Goal: Task Accomplishment & Management: Use online tool/utility

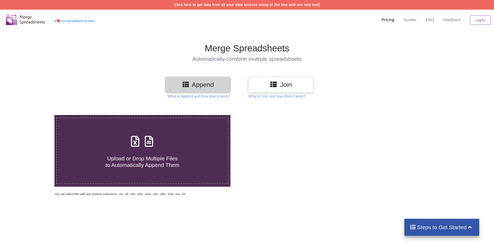
click at [299, 153] on div at bounding box center [351, 156] width 209 height 82
click at [206, 96] on p "What is Append and how does it work?" at bounding box center [199, 96] width 63 height 5
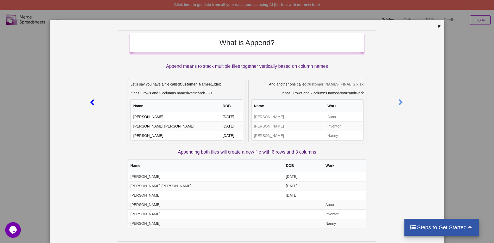
click at [92, 102] on icon at bounding box center [92, 99] width 11 height 9
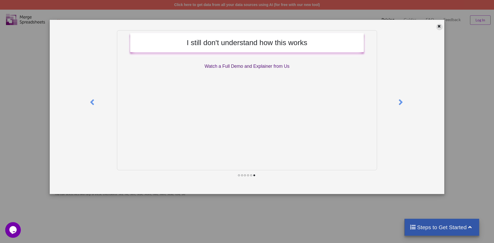
click at [439, 26] on icon at bounding box center [439, 26] width 4 height 4
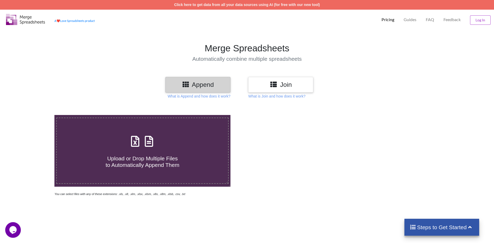
click at [198, 85] on h3 "Append" at bounding box center [197, 85] width 57 height 8
click at [185, 145] on div "Upload or Drop Multiple Files to Automatically Append Them" at bounding box center [143, 150] width 172 height 35
click at [35, 115] on input "Upload or Drop Multiple Files to Automatically Append Them" at bounding box center [35, 115] width 0 height 0
type input "C:\fakepath\Copy of 1706-601 - NVC System Security Plan Annex - Dec 2024.xlsx"
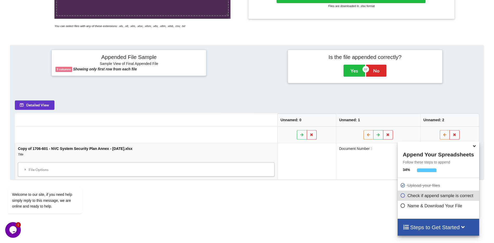
scroll to position [161, 0]
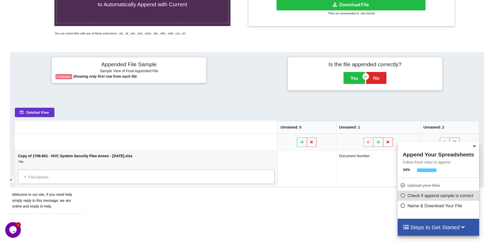
click at [25, 176] on div "Welcome to our site, if you need help simply reply to this message, we are onli…" at bounding box center [52, 195] width 88 height 41
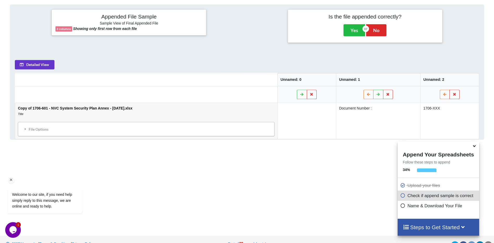
scroll to position [213, 0]
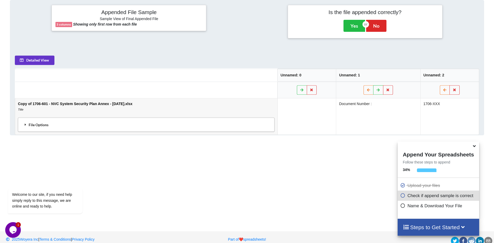
click at [25, 124] on icon at bounding box center [25, 125] width 5 height 4
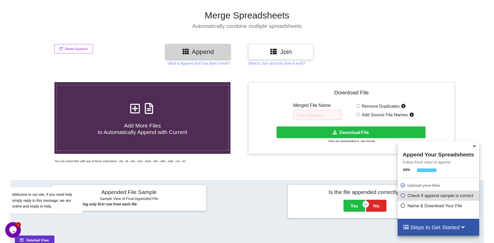
scroll to position [30, 0]
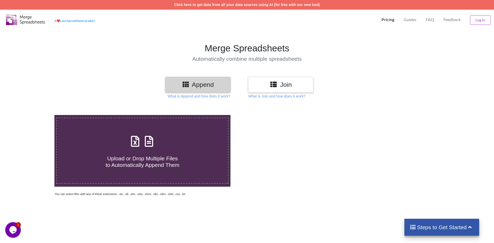
click at [152, 151] on h4 "Upload or Drop Multiple Files to Automatically Append Them" at bounding box center [143, 159] width 172 height 20
click at [35, 115] on input "Upload or Drop Multiple Files to Automatically Append Them" at bounding box center [35, 115] width 0 height 0
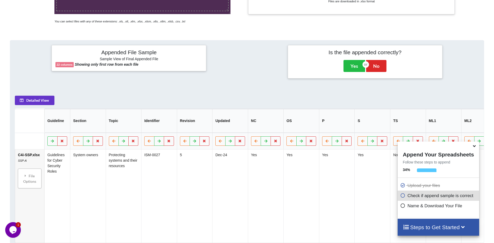
scroll to position [134, 0]
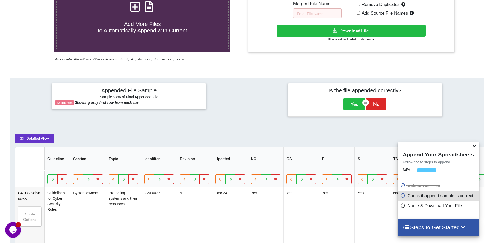
click at [151, 35] on label "Add More Files to Automatically Append with Current" at bounding box center [142, 16] width 173 height 66
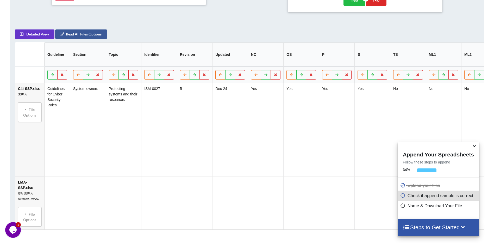
scroll to position [265, 0]
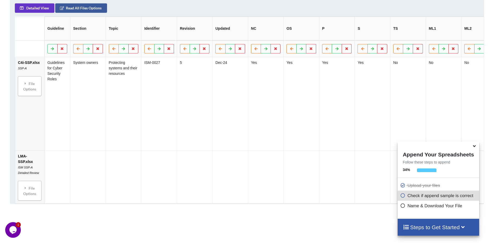
click at [474, 146] on icon at bounding box center [474, 145] width 5 height 5
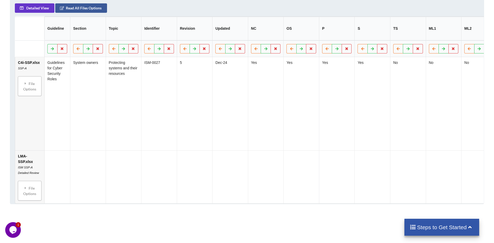
click at [156, 168] on td at bounding box center [159, 177] width 36 height 53
drag, startPoint x: 215, startPoint y: 175, endPoint x: 182, endPoint y: 175, distance: 33.1
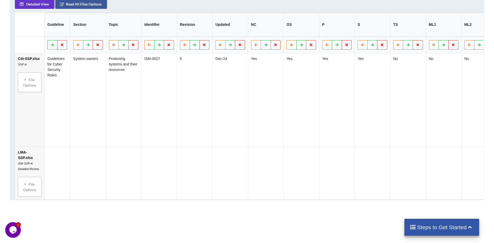
scroll to position [267, 0]
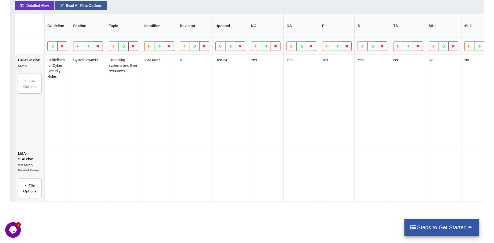
click at [25, 183] on icon at bounding box center [25, 185] width 5 height 4
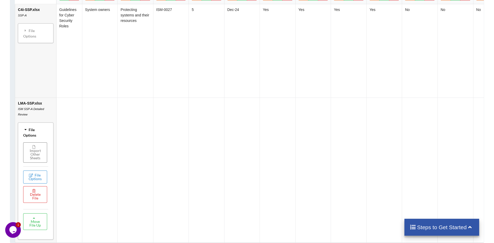
scroll to position [320, 0]
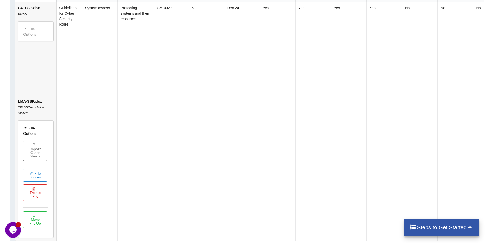
click at [84, 150] on td at bounding box center [100, 168] width 36 height 145
click at [30, 189] on button "Delete File" at bounding box center [35, 193] width 24 height 17
click at [53, 171] on button "Delete File" at bounding box center [55, 170] width 28 height 9
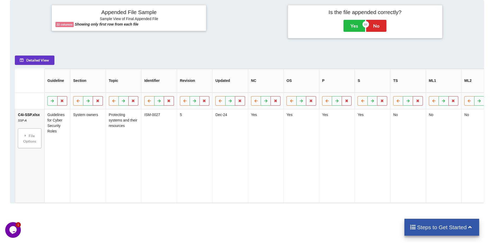
scroll to position [134, 0]
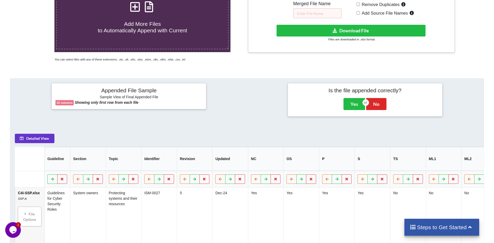
click at [131, 26] on span "Add More Files to Automatically Append with Current" at bounding box center [142, 27] width 89 height 13
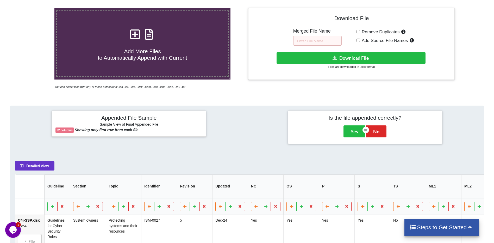
scroll to position [104, 0]
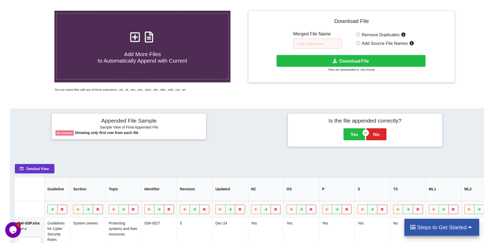
click at [152, 60] on span "Add More Files to Automatically Append with Current" at bounding box center [142, 57] width 89 height 13
click at [35, 11] on input "Add More Files to Automatically Append with Current" at bounding box center [35, 11] width 0 height 0
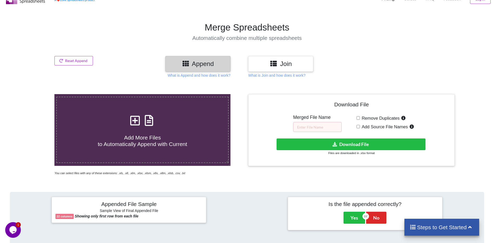
scroll to position [0, 0]
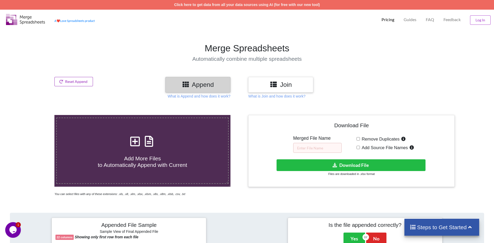
click at [71, 80] on button "Reset Append" at bounding box center [73, 81] width 39 height 9
click at [61, 55] on button "Reset Append" at bounding box center [59, 56] width 33 height 9
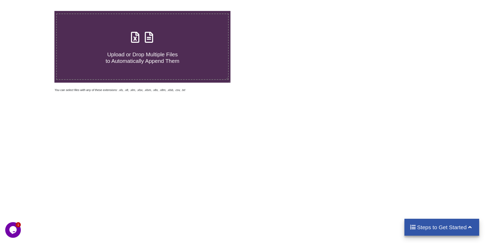
scroll to position [104, 0]
click at [155, 62] on span "Upload or Drop Multiple Files to Automatically Append Them" at bounding box center [143, 57] width 74 height 13
click at [35, 11] on input "Upload or Drop Multiple Files to Automatically Append Them" at bounding box center [35, 11] width 0 height 0
type input "C:\fakepath\C4i-SSP.xlsx"
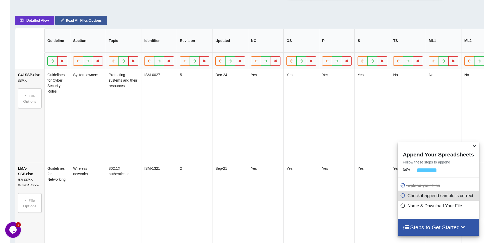
scroll to position [265, 0]
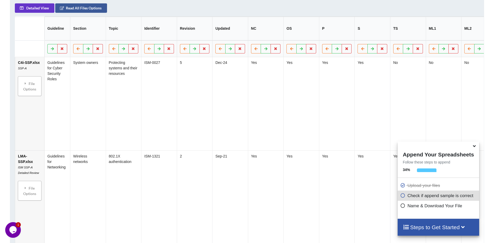
click at [474, 147] on icon at bounding box center [474, 145] width 5 height 5
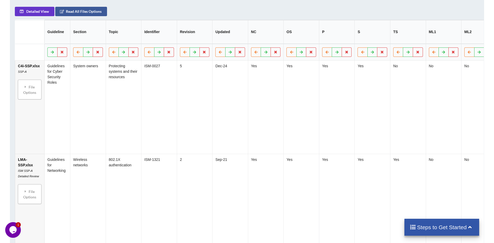
scroll to position [239, 0]
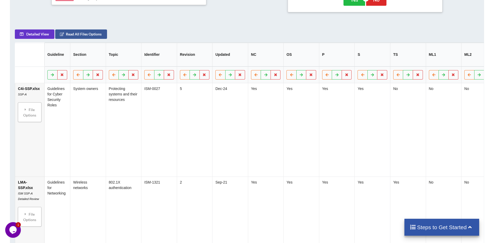
drag, startPoint x: 223, startPoint y: 25, endPoint x: 256, endPoint y: 28, distance: 33.3
click at [256, 28] on div "Detailed View Read All Files Options Guideline Section Topic Identifier Revisio…" at bounding box center [247, 167] width 474 height 284
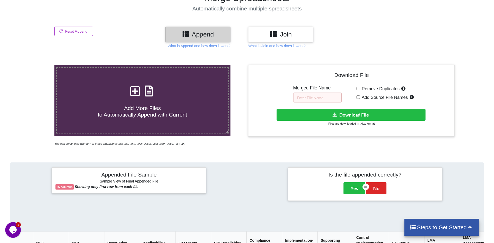
scroll to position [56, 0]
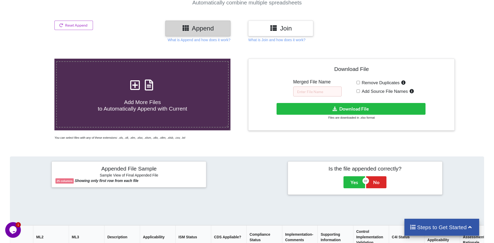
click at [292, 28] on h3 "Join" at bounding box center [280, 29] width 57 height 8
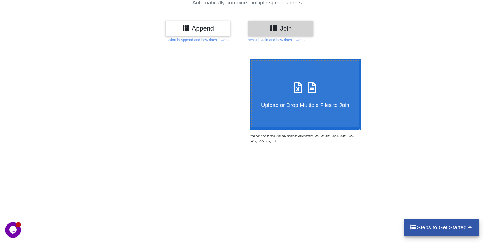
click at [213, 29] on h3 "Append" at bounding box center [197, 29] width 57 height 8
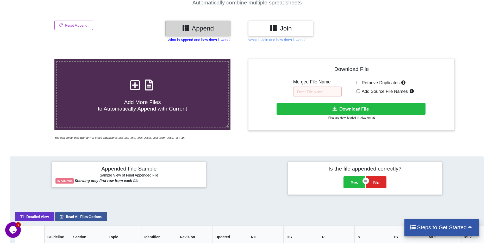
click at [219, 40] on p "What is Append and how does it work?" at bounding box center [199, 39] width 63 height 5
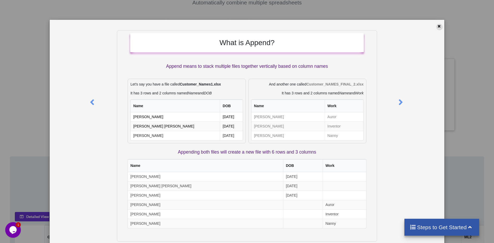
click at [438, 26] on icon at bounding box center [439, 26] width 4 height 4
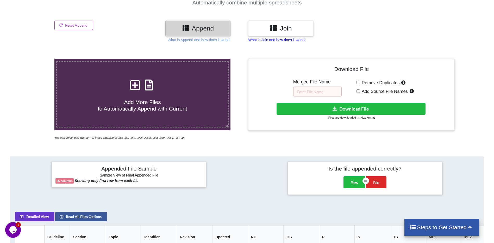
click at [231, 40] on p "What is Join and how does it work?" at bounding box center [199, 39] width 63 height 5
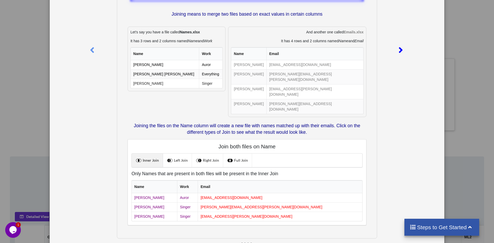
scroll to position [0, 0]
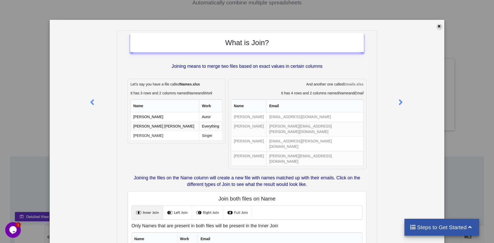
drag, startPoint x: 438, startPoint y: 26, endPoint x: 435, endPoint y: 26, distance: 2.7
click at [438, 26] on icon at bounding box center [439, 26] width 4 height 4
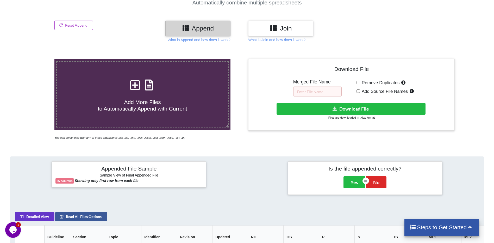
click at [281, 28] on h3 "Join" at bounding box center [280, 29] width 57 height 8
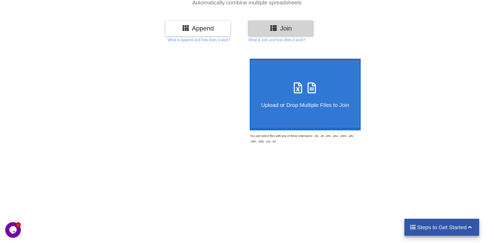
click at [293, 98] on h4 "Upload or Drop Multiple Files to Join" at bounding box center [306, 101] width 108 height 13
click at [249, 59] on input "Upload or Drop Multiple Files to Join" at bounding box center [249, 59] width 0 height 0
type input "C:\fakepath\C4i-SSP.xlsx"
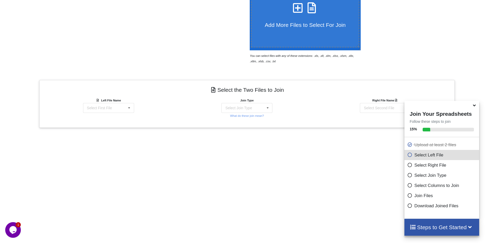
scroll to position [160, 0]
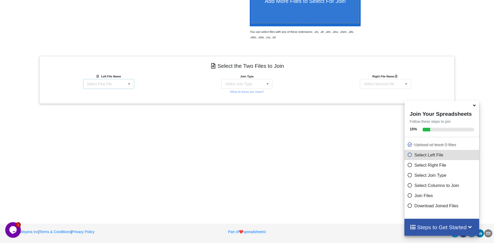
click at [123, 83] on div "Select First File C4i-SSP.xlsx : SSP-A LMA-SSP.xlsx : ISM SSP-A Detailed Review" at bounding box center [108, 84] width 51 height 10
click at [115, 93] on span "C4i-SSP.xlsx : SSP-A" at bounding box center [105, 93] width 35 height 4
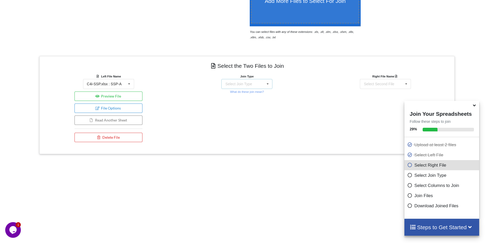
click at [239, 80] on div "Select Join Type INNER JOIN LEFT JOIN RIGHT JOIN FULL JOIN" at bounding box center [247, 84] width 51 height 10
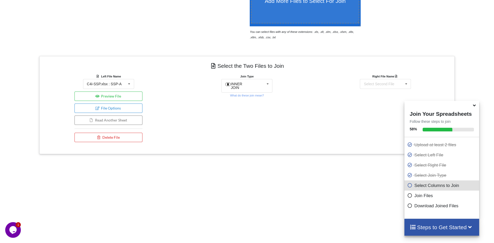
drag, startPoint x: 300, startPoint y: 88, endPoint x: 350, endPoint y: 86, distance: 50.3
click at [301, 88] on div "Join Type INNER JOIN INNER JOIN LEFT JOIN RIGHT JOIN FULL JOIN What do these jo…" at bounding box center [247, 109] width 139 height 71
click at [374, 84] on div "Select Second File" at bounding box center [379, 84] width 30 height 4
click at [375, 103] on span "LMA-SSP.xlsx : ISM SSP-A Detailed Review" at bounding box center [386, 105] width 42 height 8
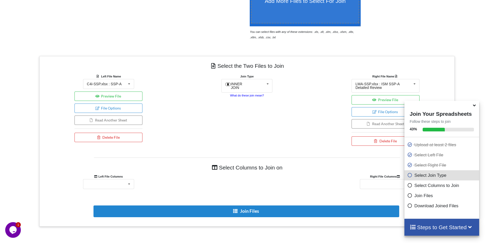
click at [249, 94] on small "What do these join mean?" at bounding box center [247, 95] width 34 height 3
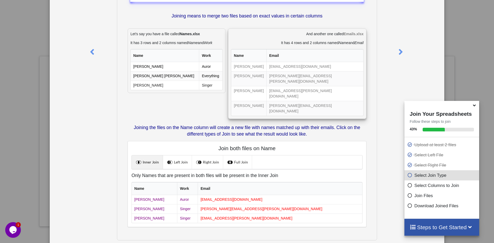
scroll to position [56, 0]
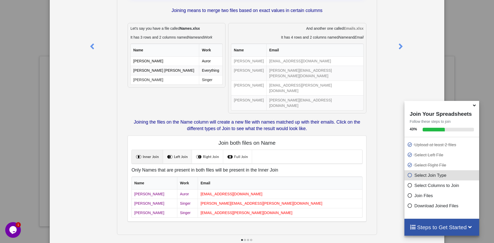
click at [180, 150] on link "Left Join" at bounding box center [177, 157] width 29 height 14
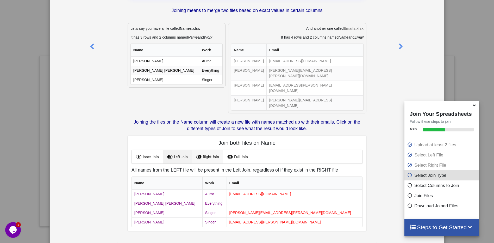
click at [209, 150] on link "Right Join" at bounding box center [207, 157] width 31 height 14
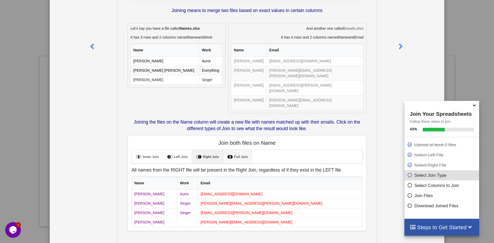
click at [235, 150] on link "Full Join" at bounding box center [237, 157] width 29 height 14
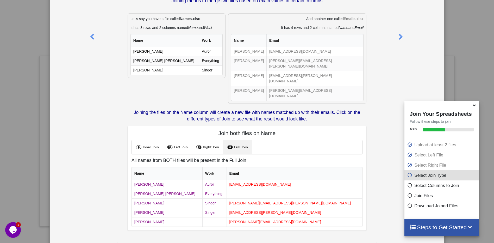
scroll to position [75, 0]
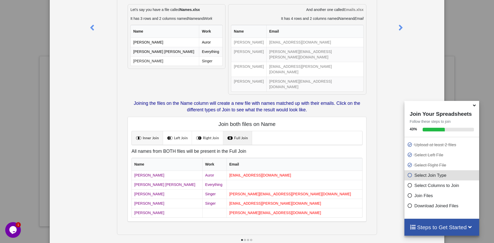
click at [146, 131] on link "Inner Join" at bounding box center [147, 138] width 31 height 14
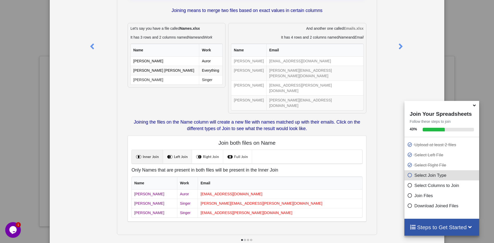
click at [183, 150] on link "Left Join" at bounding box center [177, 157] width 29 height 14
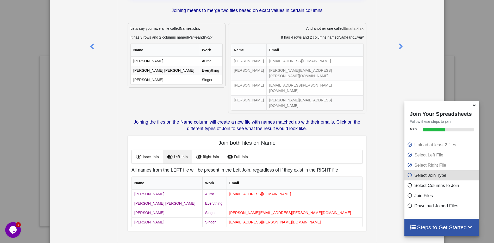
scroll to position [65, 0]
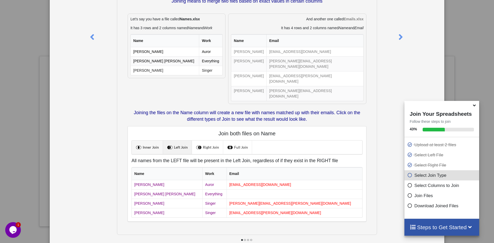
click at [154, 140] on link "Inner Join" at bounding box center [147, 147] width 31 height 14
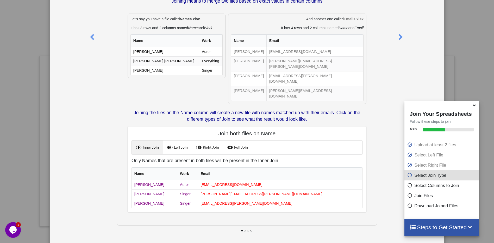
scroll to position [56, 0]
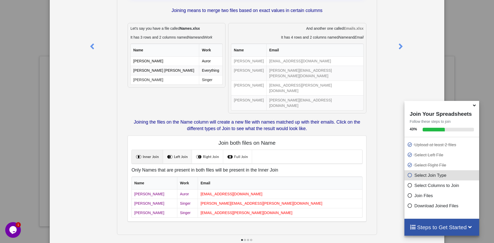
click at [177, 150] on link "Left Join" at bounding box center [177, 157] width 29 height 14
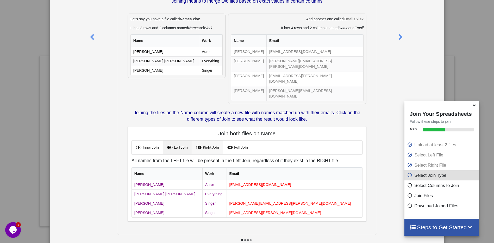
click at [209, 140] on link "Right Join" at bounding box center [207, 147] width 31 height 14
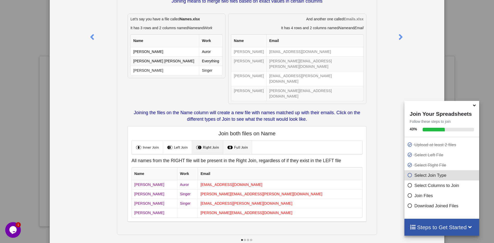
click at [234, 140] on link "Full Join" at bounding box center [237, 147] width 29 height 14
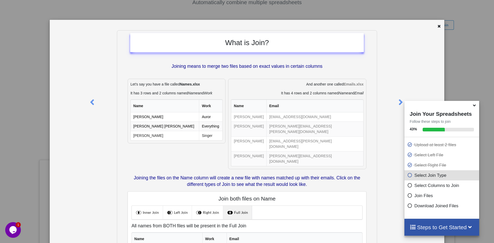
scroll to position [56, 0]
click at [437, 26] on icon at bounding box center [439, 26] width 4 height 4
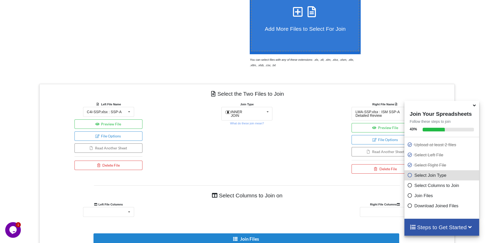
scroll to position [134, 0]
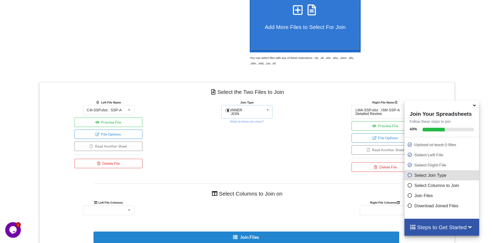
click at [267, 111] on icon at bounding box center [268, 110] width 8 height 10
click at [249, 125] on span "FULL JOIN" at bounding box center [245, 123] width 21 height 4
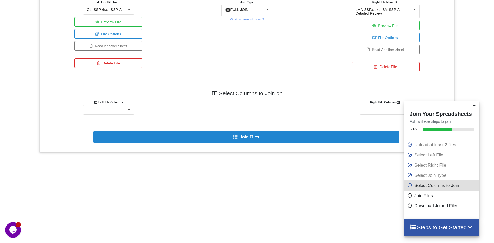
scroll to position [249, 0]
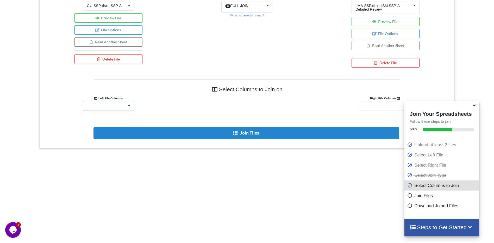
click at [131, 105] on icon at bounding box center [129, 106] width 8 height 10
click at [107, 143] on div "Identifier" at bounding box center [108, 144] width 51 height 10
click at [381, 103] on div "Guideline Section Topic Identifier Revision Updated NC OS P S TS ML1 ML2 ML3 De…" at bounding box center [385, 106] width 51 height 10
click at [382, 143] on div "Identifier" at bounding box center [385, 144] width 51 height 10
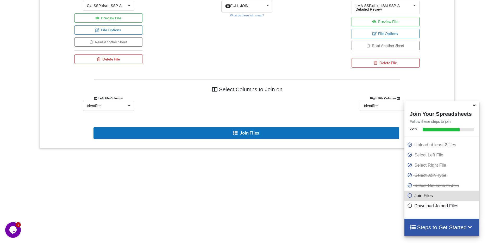
click at [251, 132] on button "Join Files" at bounding box center [247, 133] width 306 height 12
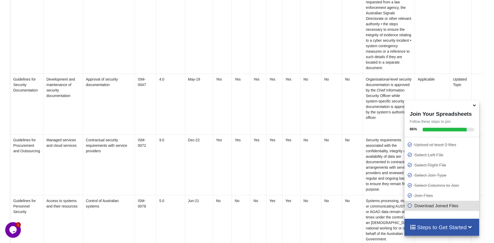
scroll to position [1005, 0]
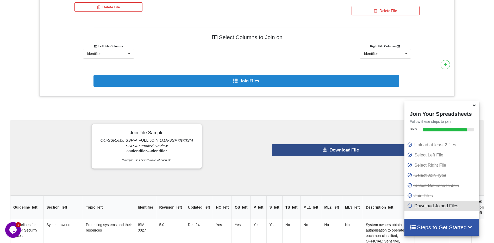
click at [346, 149] on button "Download File" at bounding box center [341, 150] width 138 height 12
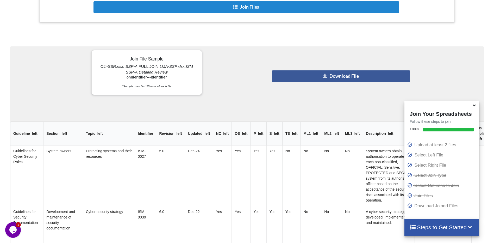
scroll to position [376, 0]
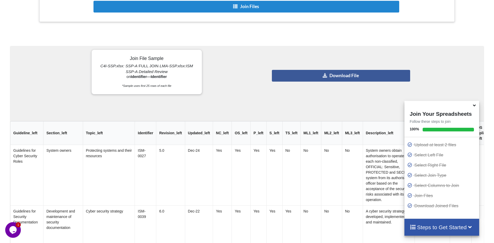
click at [474, 107] on icon at bounding box center [474, 104] width 5 height 5
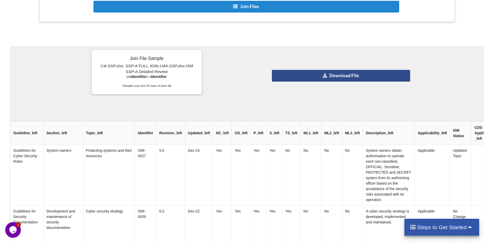
click at [355, 75] on button "Download File" at bounding box center [341, 76] width 138 height 12
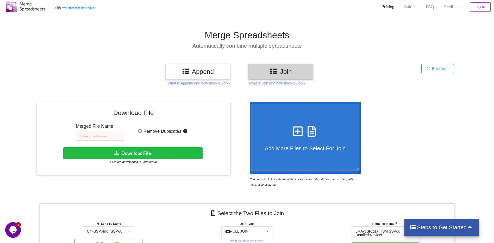
scroll to position [0, 0]
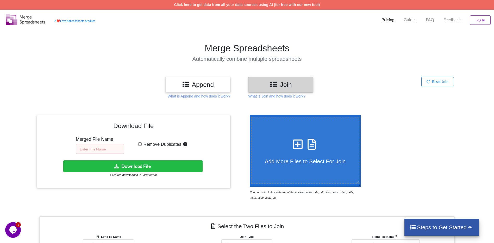
click at [103, 148] on input "text" at bounding box center [100, 149] width 48 height 10
type input "Combined-SSP"
click at [142, 166] on button "Download File" at bounding box center [133, 166] width 140 height 12
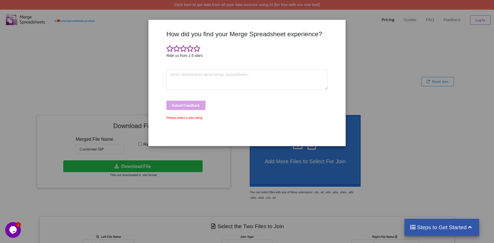
click at [359, 11] on div "How did you find your Merge Spreadsheet experience? Rate us from 1-5 stars Subm…" at bounding box center [247, 121] width 494 height 243
